Goal: Navigation & Orientation: Find specific page/section

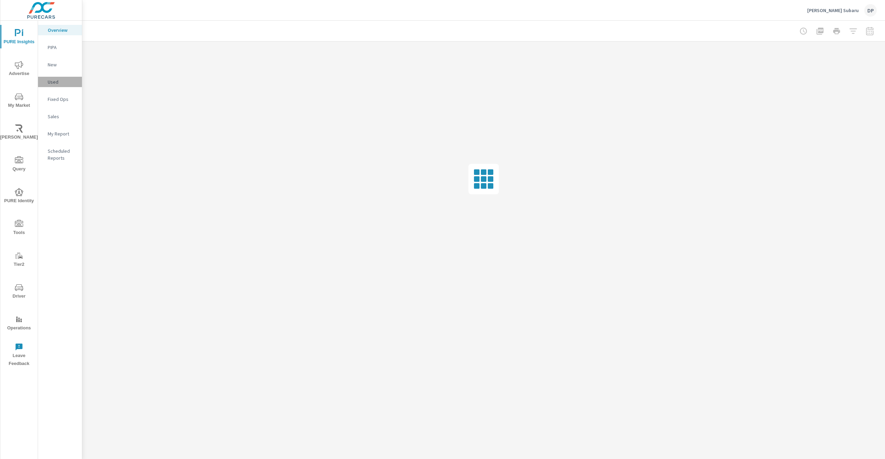
click at [52, 85] on p "Used" at bounding box center [62, 81] width 29 height 7
click at [843, 15] on div "Michael Hohl Subaru DP" at bounding box center [841, 10] width 69 height 12
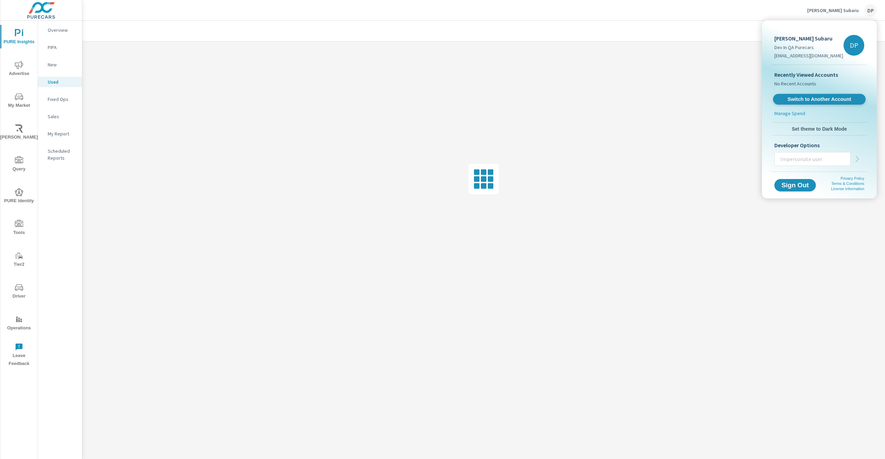
click at [806, 100] on span "Switch to Another Account" at bounding box center [819, 99] width 85 height 7
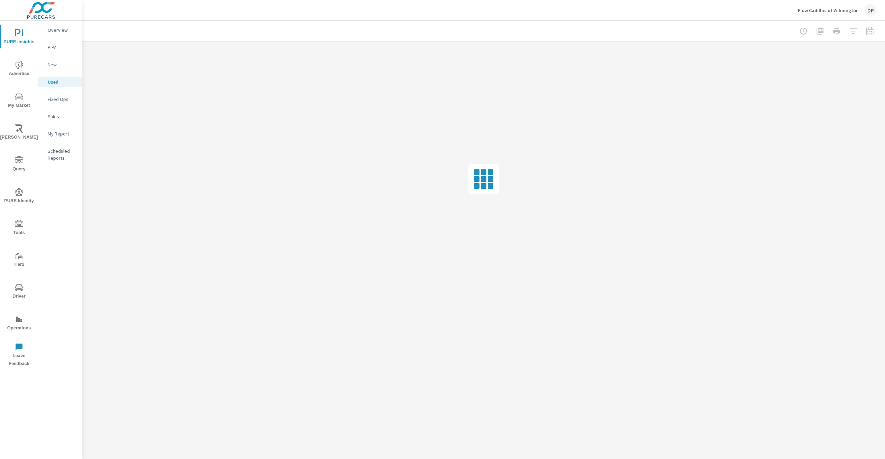
click at [28, 280] on div "PURE Insights Advertise My Market Riley AI Query PURE Identity Tools Tier2 Driv…" at bounding box center [18, 196] width 37 height 350
click at [17, 291] on icon "nav menu" at bounding box center [19, 288] width 8 height 8
